Goal: Transaction & Acquisition: Purchase product/service

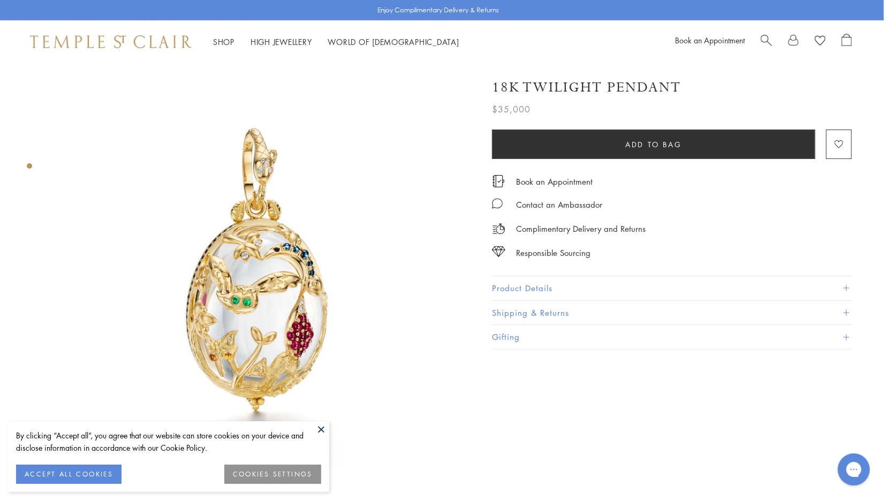
scroll to position [0, 2]
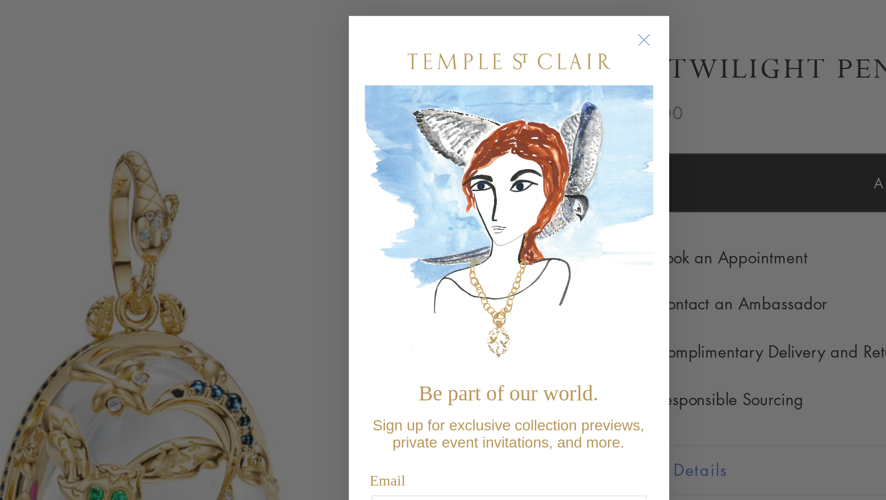
click at [512, 71] on circle "Close dialog" at bounding box center [510, 72] width 13 height 13
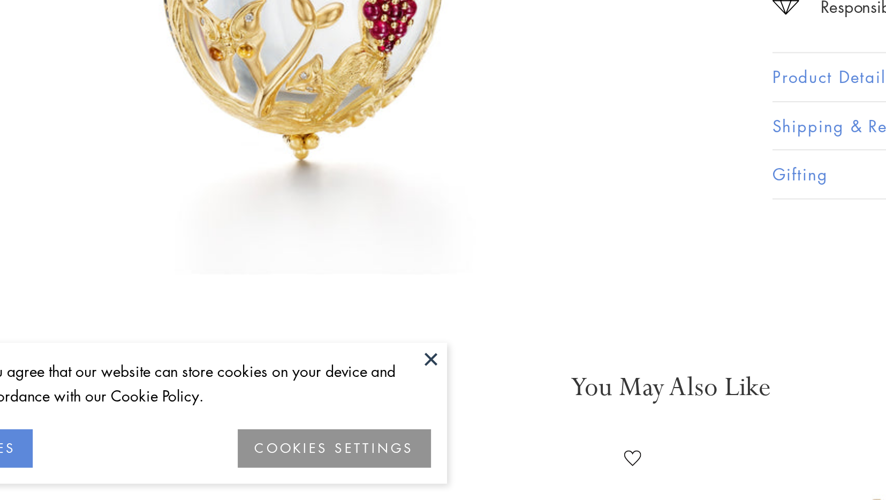
scroll to position [81, 2]
click at [324, 428] on button at bounding box center [321, 429] width 16 height 16
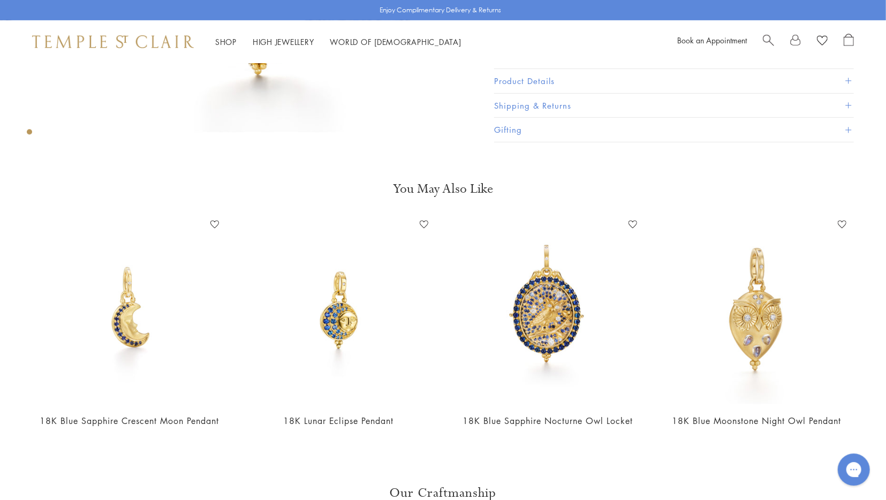
scroll to position [339, 0]
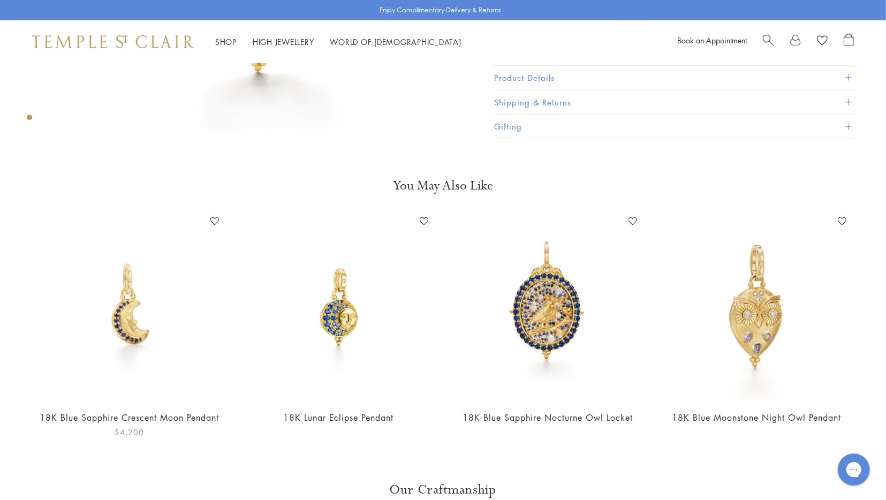
click at [129, 342] on img at bounding box center [129, 307] width 188 height 188
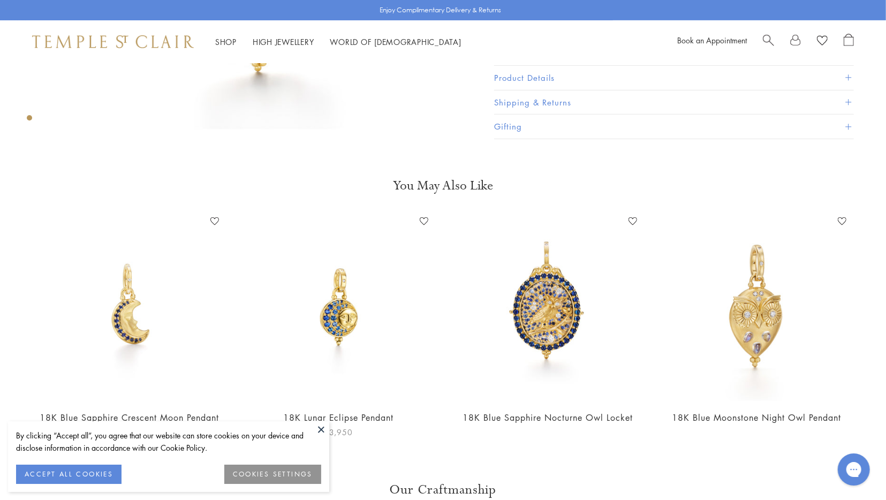
scroll to position [340, 0]
click at [569, 310] on img at bounding box center [548, 305] width 188 height 188
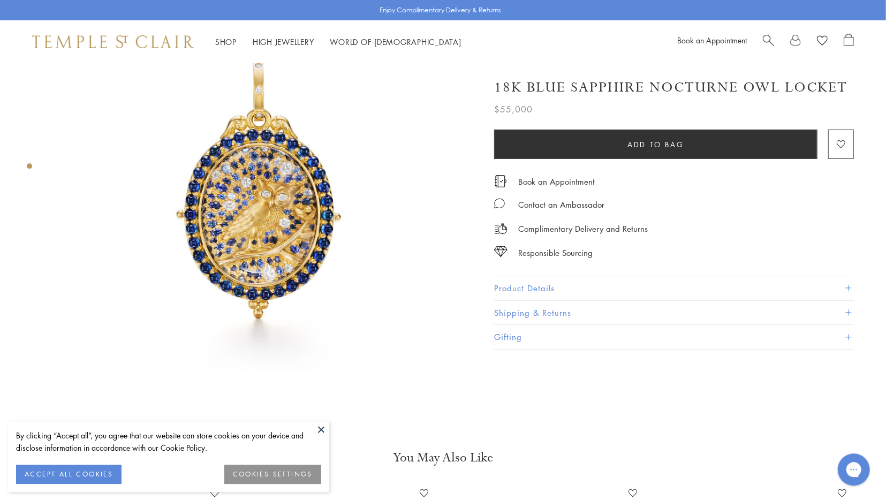
scroll to position [73, 0]
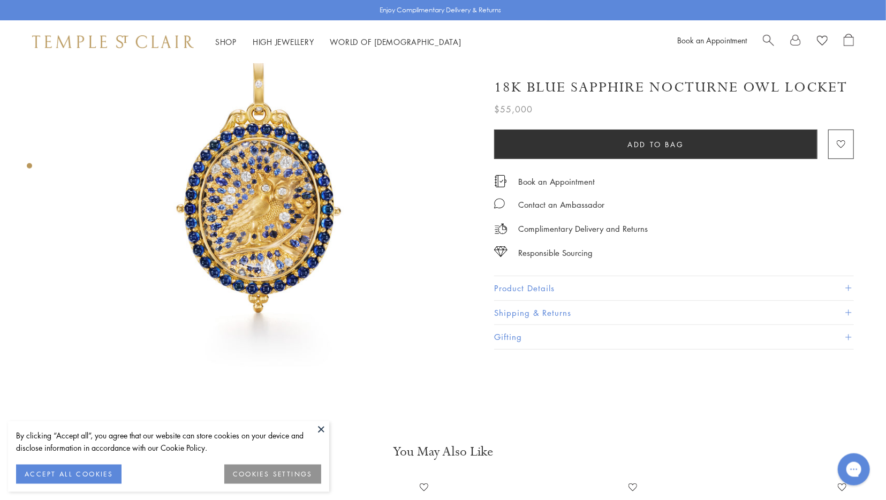
click at [324, 429] on button at bounding box center [321, 429] width 16 height 16
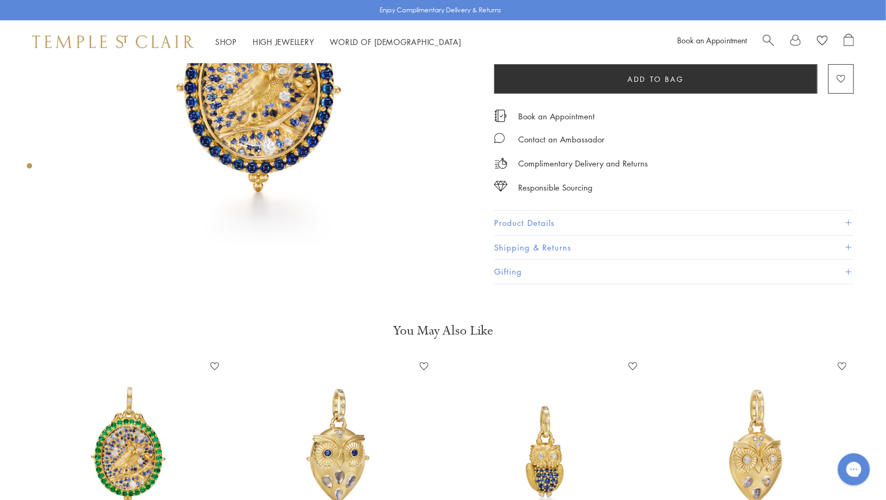
scroll to position [0, 0]
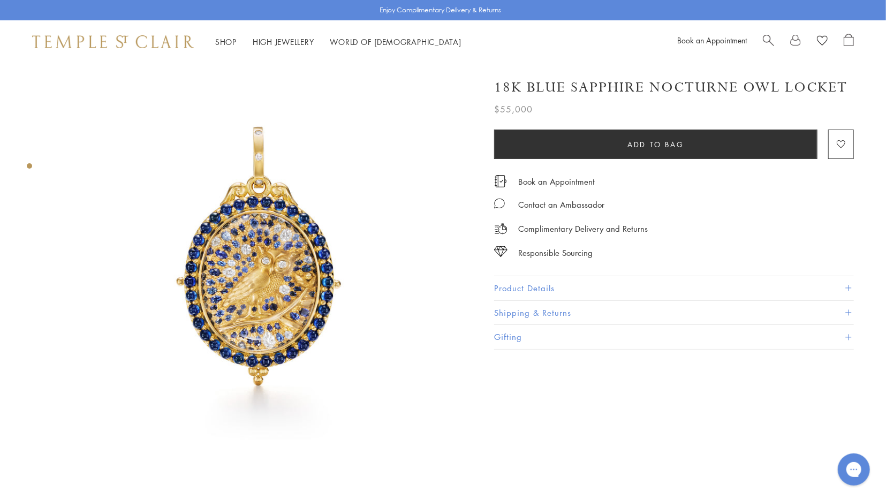
click at [273, 266] on img at bounding box center [261, 270] width 415 height 415
